Goal: Navigation & Orientation: Find specific page/section

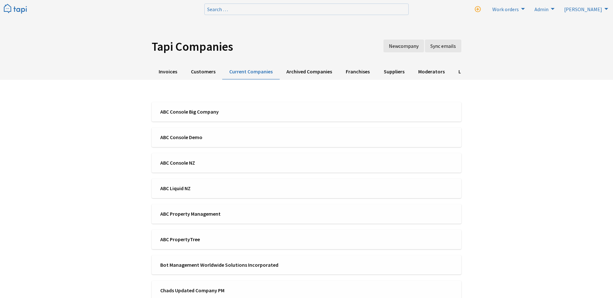
scroll to position [41, 0]
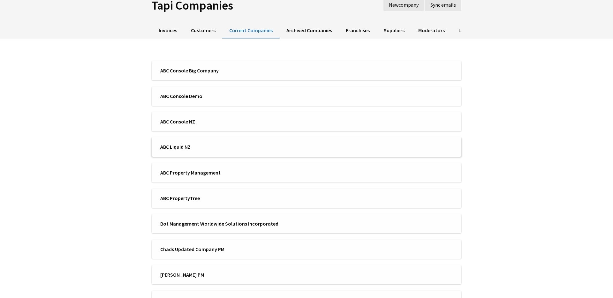
click at [186, 143] on li "ABC Liquid NZ" at bounding box center [307, 146] width 310 height 19
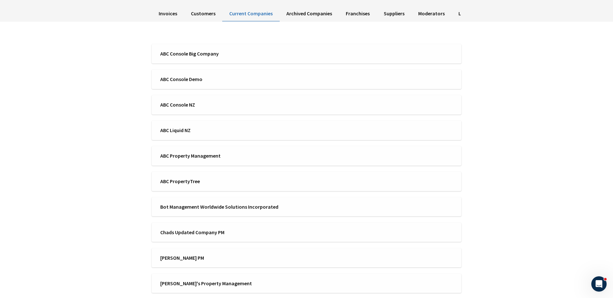
scroll to position [60, 0]
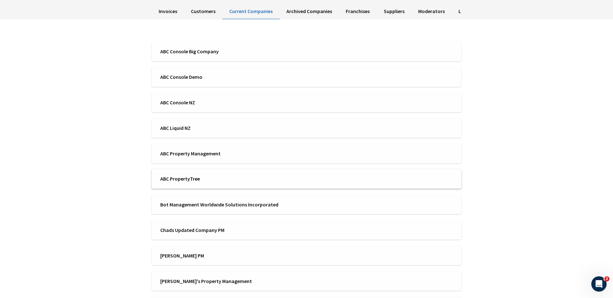
click at [195, 180] on span "ABC PropertyTree" at bounding box center [231, 178] width 142 height 7
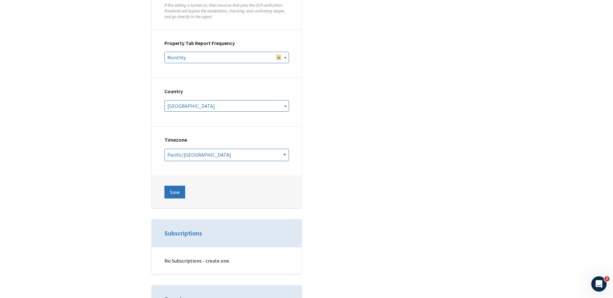
scroll to position [2410, 0]
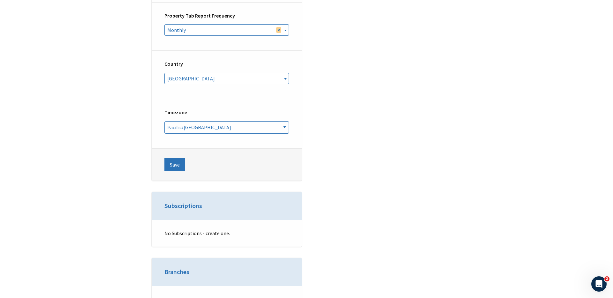
scroll to position [2443, 0]
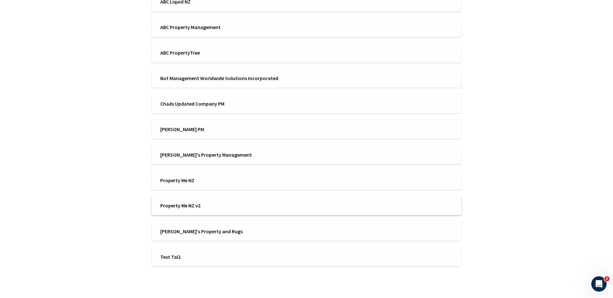
click at [247, 207] on span "Property Me NZ v2" at bounding box center [231, 205] width 142 height 7
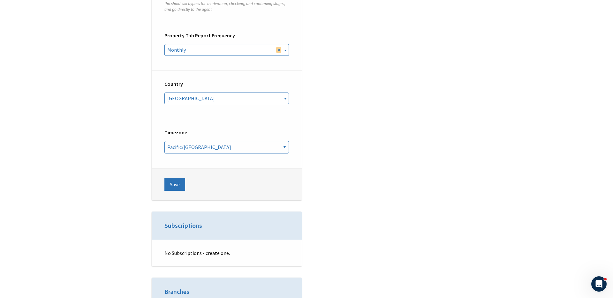
scroll to position [2468, 0]
